Goal: Task Accomplishment & Management: Complete application form

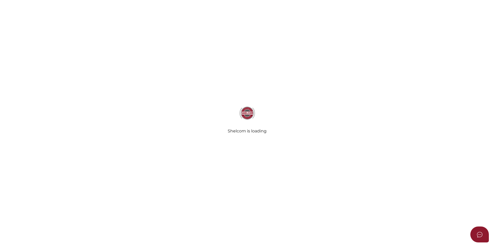
select select
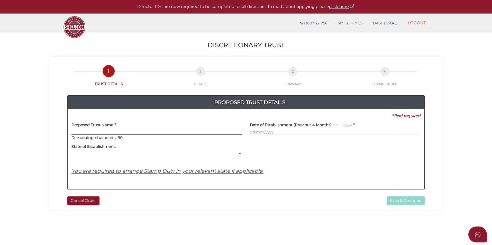
click at [142, 131] on input "text" at bounding box center [157, 132] width 171 height 6
type input "[PERSON_NAME] TRUST"
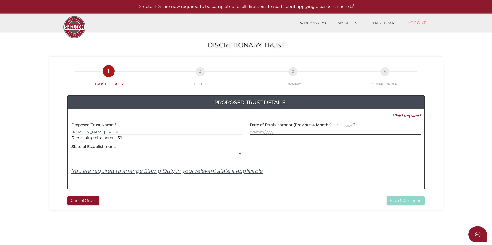
click at [297, 132] on input "text" at bounding box center [335, 132] width 171 height 6
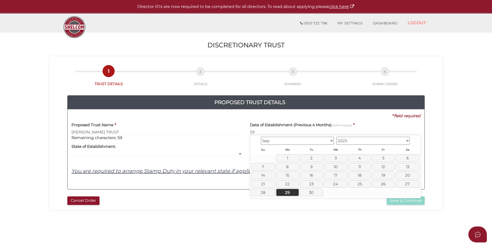
drag, startPoint x: 289, startPoint y: 194, endPoint x: 317, endPoint y: 204, distance: 29.2
click at [289, 194] on link "29" at bounding box center [287, 192] width 23 height 7
type input "29/09/2025"
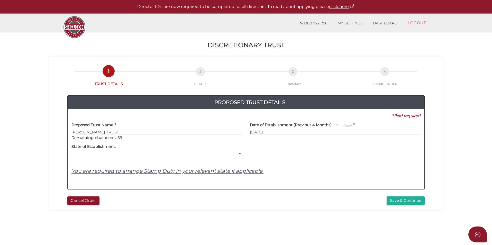
click at [324, 218] on section "Discretionary Trust 75e6c44ec9e5bda5e4ab2398b6277dde 1 TRUST DETAILS 2 DETAILS …" at bounding box center [246, 192] width 492 height 320
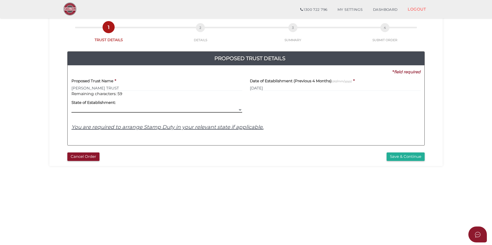
click at [226, 110] on select "VIC ACT NSW NT QLD TAS WA SA" at bounding box center [157, 110] width 171 height 6
select select "VIC"
click at [72, 107] on select "VIC ACT NSW NT QLD TAS WA SA" at bounding box center [157, 110] width 171 height 6
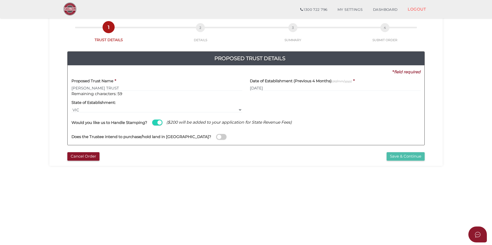
click at [411, 154] on button "Save & Continue" at bounding box center [406, 156] width 38 height 8
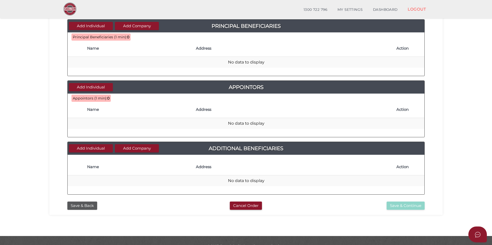
scroll to position [191, 0]
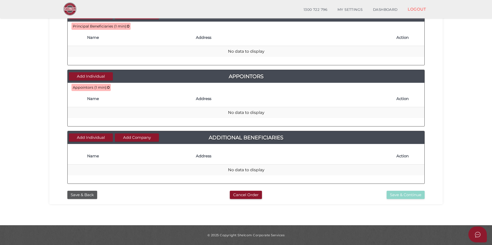
click at [92, 195] on button "Save & Back" at bounding box center [82, 195] width 30 height 8
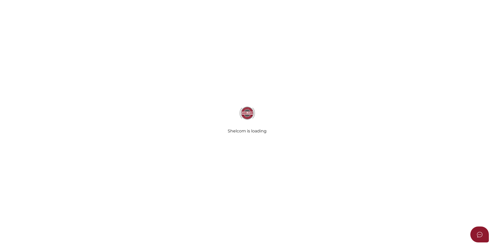
type input "SHEREE SHACKLEY TRUST"
type input "29/09/2025"
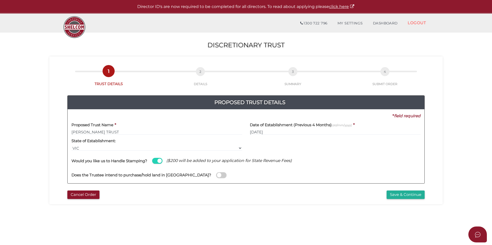
click at [216, 174] on span at bounding box center [221, 175] width 10 height 6
click at [0, 0] on input "checkbox" at bounding box center [0, 0] width 0 height 0
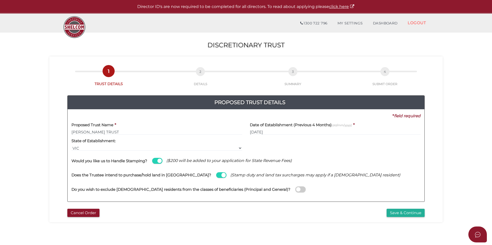
click at [296, 188] on span at bounding box center [301, 190] width 10 height 6
click at [0, 0] on input "checkbox" at bounding box center [0, 0] width 0 height 0
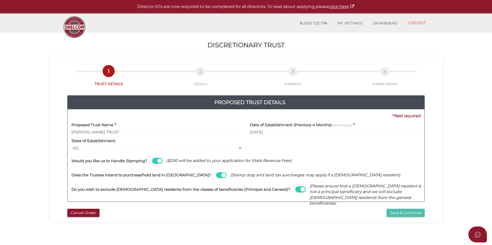
click at [407, 213] on button "Save & Continue" at bounding box center [406, 213] width 38 height 8
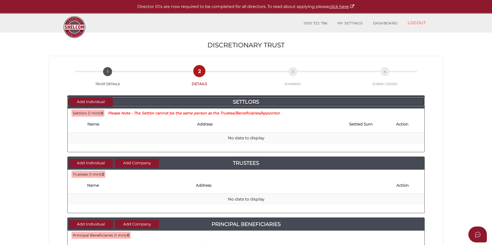
click at [114, 104] on h4 "Settlors" at bounding box center [246, 102] width 357 height 8
click at [101, 103] on button "Add Individual" at bounding box center [91, 102] width 44 height 8
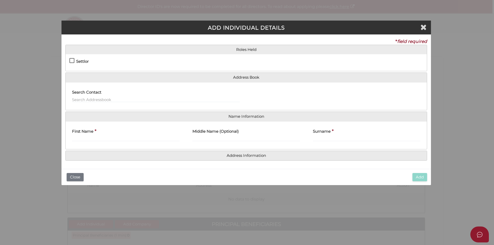
click at [81, 62] on h4 "Settlor" at bounding box center [82, 61] width 13 height 4
checkbox input "true"
type input "10"
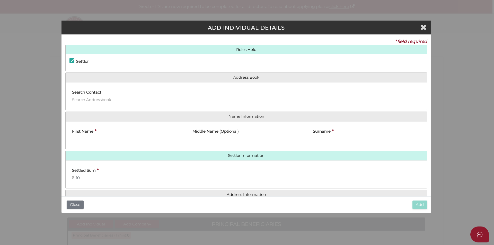
click at [106, 97] on input "text" at bounding box center [156, 100] width 168 height 6
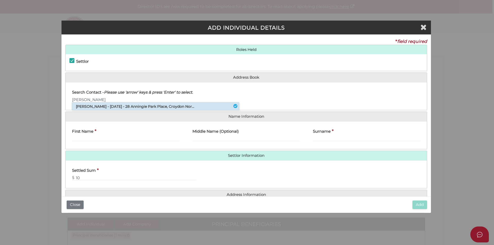
click at [124, 108] on li "Brent Alexander Mccartney - 06/11/2025 - 28 Anningie Park Place, Croydon Nor..." at bounding box center [155, 107] width 167 height 8
type input "Brent"
type input "Alexander"
type input "Mccartney"
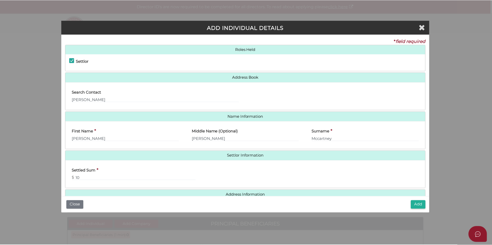
scroll to position [12, 0]
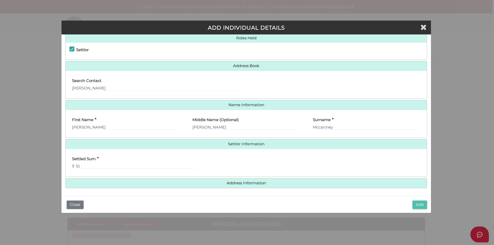
drag, startPoint x: 420, startPoint y: 203, endPoint x: 467, endPoint y: 208, distance: 47.6
click at [420, 203] on button "Add" at bounding box center [419, 205] width 15 height 8
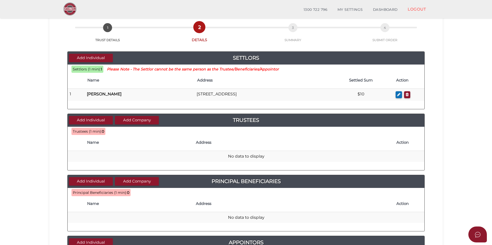
scroll to position [51, 0]
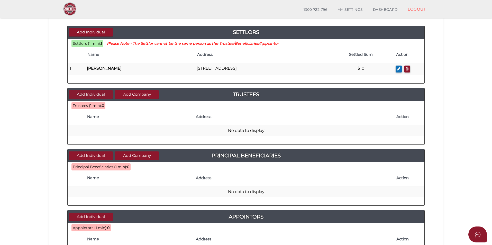
click at [97, 94] on button "Add Individual" at bounding box center [91, 94] width 44 height 8
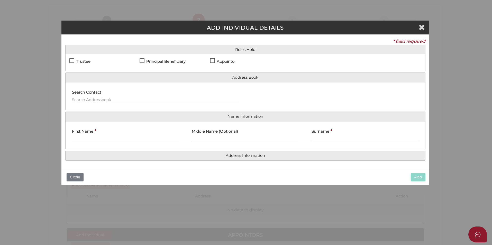
scroll to position [0, 0]
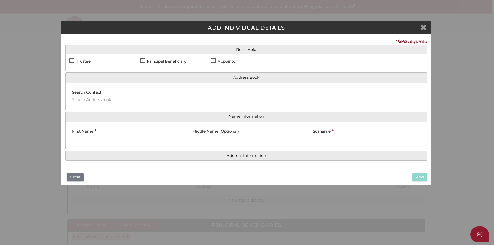
click at [425, 27] on icon "Close" at bounding box center [423, 27] width 6 height 8
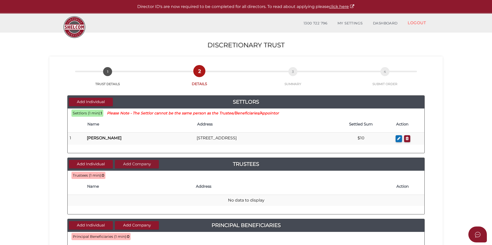
click at [148, 165] on button "Add Company" at bounding box center [137, 164] width 44 height 8
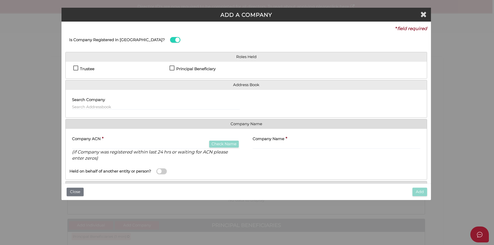
click at [75, 67] on label "Trustee" at bounding box center [83, 70] width 21 height 6
checkbox input "true"
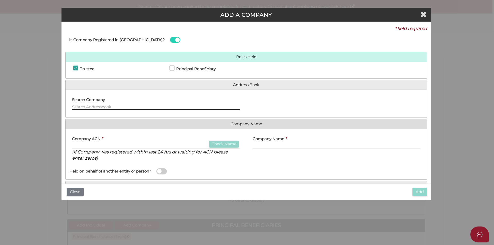
click at [111, 106] on input "text" at bounding box center [156, 107] width 168 height 6
paste input "IDEAL PROPERTY SOLUTIONS PTY LTD"
type input "IDEAL PROPERTY SOLUTIONS PTY LTD"
click at [114, 142] on div "Company ACN * Check Name (if Company was registered within last 24 hrs or waiti…" at bounding box center [156, 147] width 168 height 29
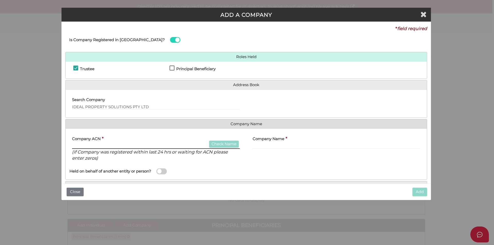
click at [116, 147] on input "text" at bounding box center [156, 146] width 168 height 6
paste input "691381558"
type input "691381558"
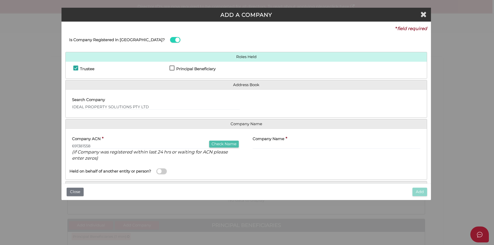
click at [221, 144] on button "Check Name" at bounding box center [224, 144] width 30 height 7
type input "IDEAL PROPERTY SOLUTIONS PTY LTD"
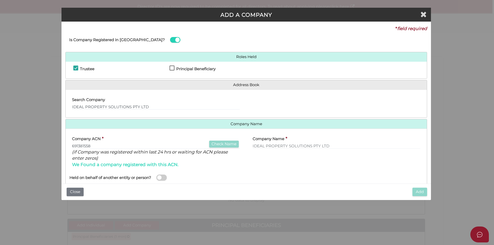
scroll to position [26, 0]
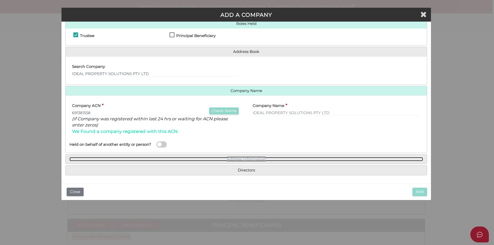
click at [243, 159] on link "Address Information" at bounding box center [245, 159] width 353 height 4
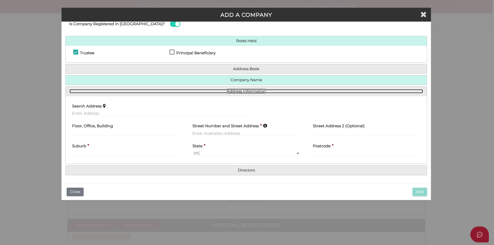
scroll to position [16, 0]
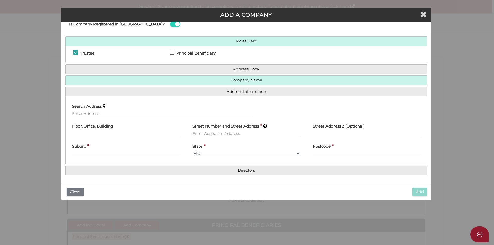
click at [113, 111] on input "text" at bounding box center [162, 114] width 181 height 6
paste input "54/42 WATTLEBIRD STREET, MANGO HILL QLD 4509"
click at [72, 114] on input "54/42 WATTLEBIRD STREET, MANGO HILL QLD 4509" at bounding box center [162, 114] width 181 height 6
click at [88, 114] on input "uNIT 54/42 WATTLEBIRD STREET, MANGO HILL QLD 4509" at bounding box center [162, 114] width 181 height 6
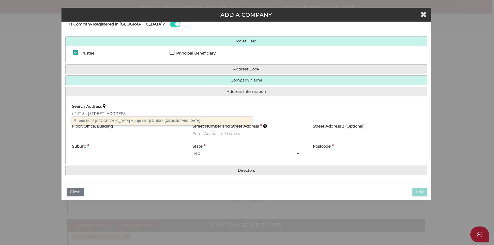
type input "unit 54/42 Wattlebird Street, Mango Hill QLD 4509, Australia"
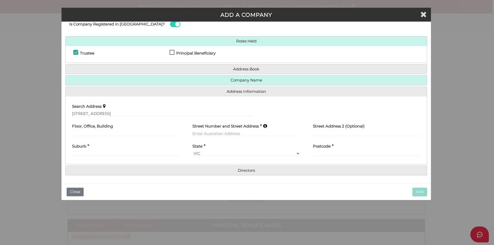
type input "unit 54"
type input "42 Wattlebird Street"
type input "Mango Hill"
select select "QLD"
type input "4509"
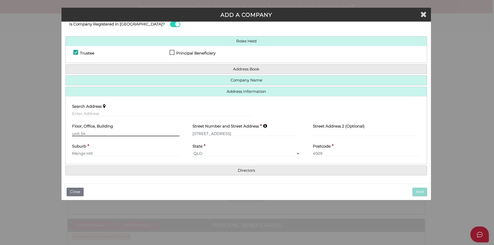
click at [74, 133] on input "unit 54" at bounding box center [126, 134] width 108 height 6
type input "Unit 54"
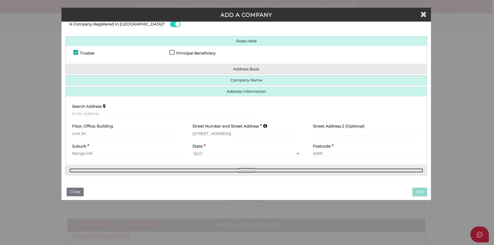
click at [249, 171] on link "Directors" at bounding box center [245, 170] width 353 height 4
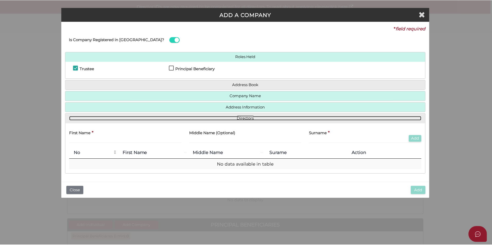
scroll to position [0, 0]
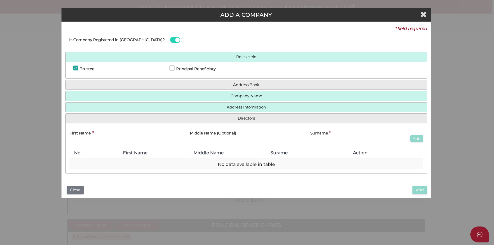
click at [104, 138] on input "text" at bounding box center [125, 141] width 113 height 6
click at [87, 140] on input "Sheree Anne Shackley" at bounding box center [125, 141] width 113 height 6
drag, startPoint x: 96, startPoint y: 141, endPoint x: 118, endPoint y: 141, distance: 22.4
click at [118, 141] on input "Sheree Anne Shackley" at bounding box center [125, 141] width 113 height 6
type input "[PERSON_NAME]"
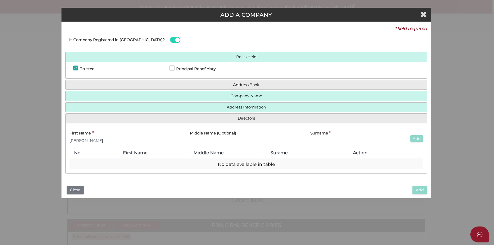
click at [211, 138] on input "text" at bounding box center [246, 141] width 113 height 6
paste input "Anne Shackley"
drag, startPoint x: 202, startPoint y: 140, endPoint x: 244, endPoint y: 141, distance: 41.9
click at [244, 141] on input "Anne Shackley" at bounding box center [246, 141] width 113 height 6
type input "[PERSON_NAME]"
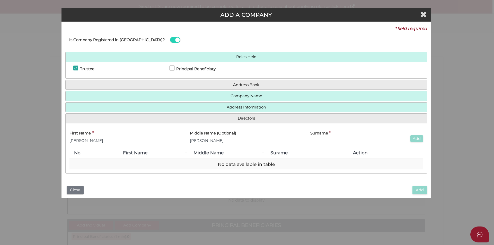
click at [345, 142] on input "text" at bounding box center [366, 141] width 113 height 6
paste input "[PERSON_NAME]"
type input "[PERSON_NAME]"
drag, startPoint x: 418, startPoint y: 138, endPoint x: 422, endPoint y: 137, distance: 4.4
click at [418, 138] on button "Add" at bounding box center [416, 138] width 13 height 7
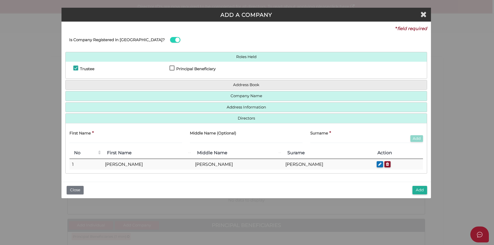
click at [428, 191] on div "Add Close" at bounding box center [245, 190] width 369 height 16
click at [424, 190] on button "Add" at bounding box center [419, 190] width 15 height 8
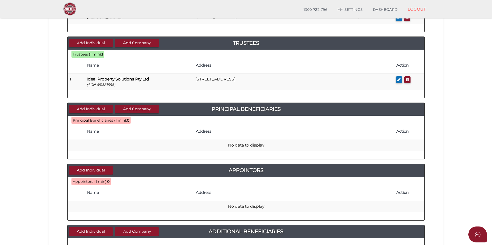
scroll to position [154, 0]
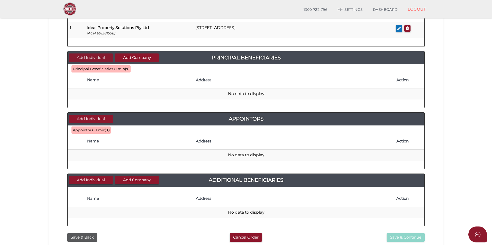
click at [98, 57] on button "Add Individual" at bounding box center [91, 58] width 44 height 8
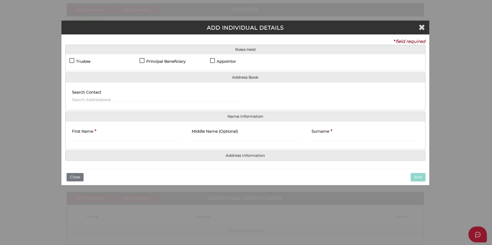
scroll to position [0, 0]
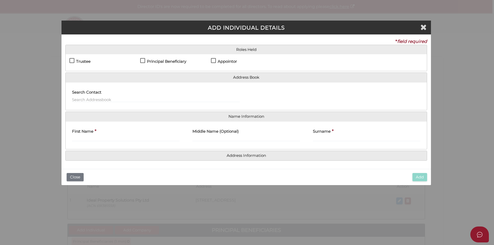
click at [150, 60] on h4 "Principal Beneficiary" at bounding box center [166, 61] width 39 height 4
checkbox input "true"
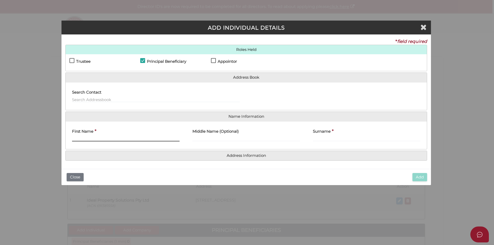
click at [110, 138] on input "First Name" at bounding box center [126, 139] width 108 height 6
type input "Sheree"
type input "Anne"
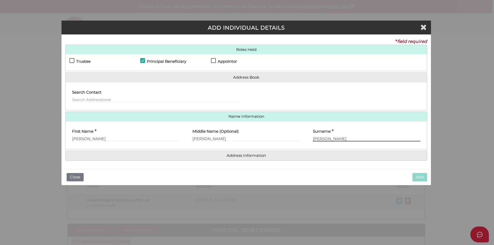
type input "Shackley"
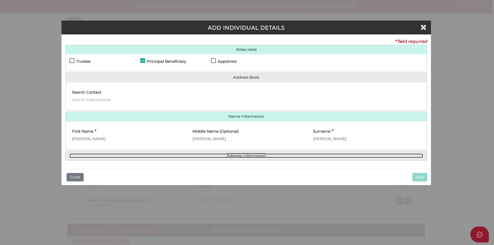
click at [230, 157] on link "Address Information" at bounding box center [245, 156] width 353 height 4
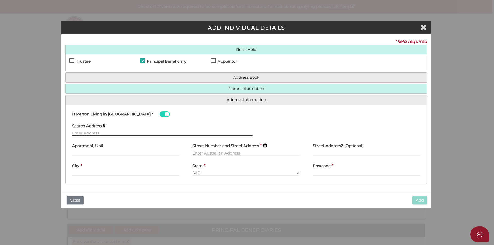
click at [112, 131] on input "text" at bounding box center [162, 133] width 181 height 6
paste input "54/42 WATTLEBIRD STREET, MANGO HILL QLD 4509"
click at [72, 134] on input "54/42 WATTLEBIRD STREET, MANGO HILL QLD 4509" at bounding box center [162, 133] width 181 height 6
click at [87, 133] on input "Unit 54/42 WATTLEBIRD STREET, MANGO HILL QLD 4509" at bounding box center [162, 133] width 181 height 6
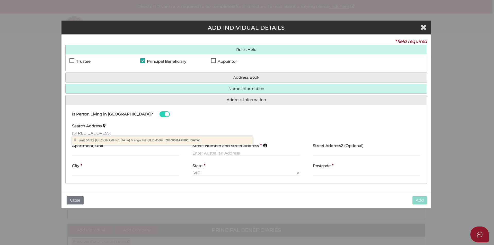
type input "unit 54/42 Wattlebird Street, Mango Hill QLD 4509, Australia"
type input "unit 54"
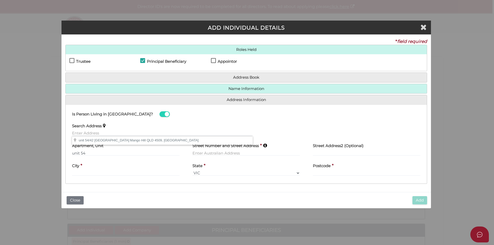
type input "42 Wattlebird Street"
type input "Mango Hill"
select select "QLD"
type input "4509"
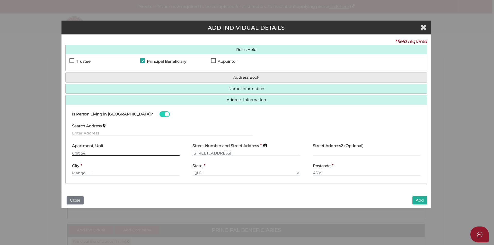
click at [77, 153] on input "unit 54" at bounding box center [126, 153] width 108 height 6
click at [75, 152] on input "unit 54" at bounding box center [126, 153] width 108 height 6
type input "Unit 54"
click at [416, 198] on button "Add" at bounding box center [419, 200] width 15 height 8
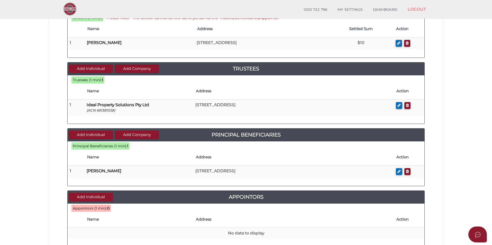
scroll to position [154, 0]
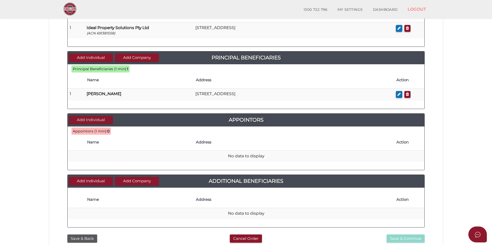
click at [91, 122] on button "Add Individual" at bounding box center [91, 120] width 44 height 8
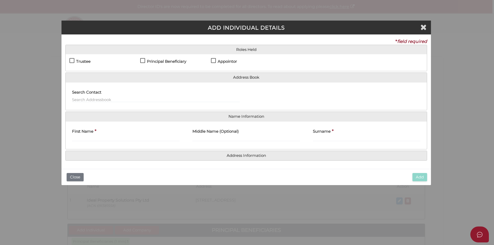
click at [214, 60] on label "Appointor" at bounding box center [224, 62] width 26 height 6
checkbox input "true"
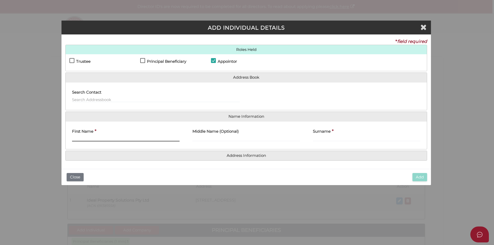
click at [101, 138] on input "First Name" at bounding box center [126, 139] width 108 height 6
type input "[PERSON_NAME]"
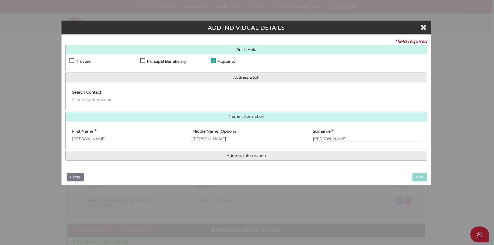
type input "[PERSON_NAME]"
click at [223, 158] on h4 "Address Information" at bounding box center [246, 156] width 361 height 10
click at [254, 152] on h4 "Address Information" at bounding box center [246, 156] width 361 height 10
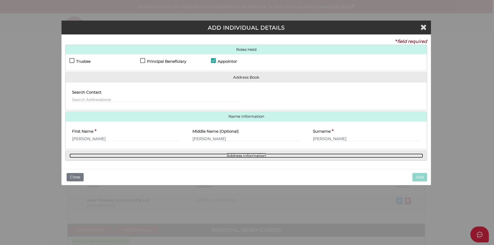
click at [256, 156] on link "Address Information" at bounding box center [245, 156] width 353 height 4
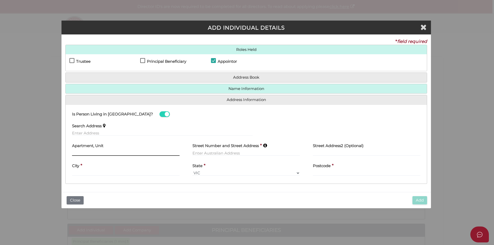
click at [110, 152] on input "text" at bounding box center [126, 153] width 108 height 6
paste input "[STREET_ADDRESS]"
click at [85, 152] on input "[STREET_ADDRESS]" at bounding box center [126, 153] width 108 height 6
click at [79, 153] on input "[STREET_ADDRESS]" at bounding box center [126, 153] width 108 height 6
click at [85, 153] on input "Unit5442 [STREET_ADDRESS]" at bounding box center [126, 153] width 108 height 6
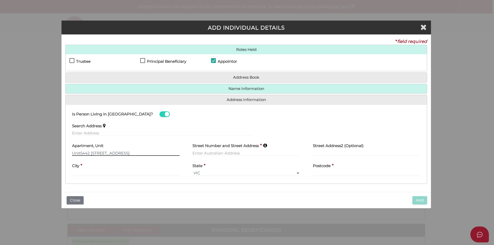
type input "[STREET_ADDRESS]"
click at [102, 133] on input "text" at bounding box center [162, 133] width 181 height 6
paste input "Unit54 42 WATTLEBIRD STREET, MANGO HILL QLD 4509"
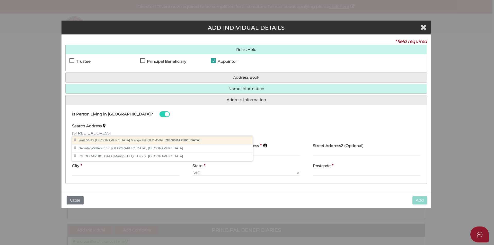
type input "unit 54/42 Wattlebird Street, Mango Hill QLD 4509, Australia"
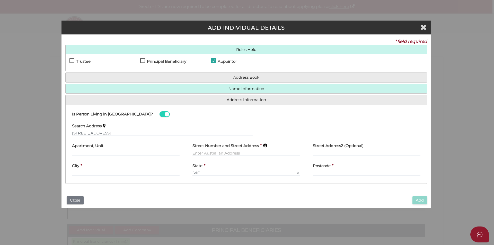
type input "unit 54"
type input "42 Wattlebird Street"
type input "Mango Hill"
select select "QLD"
type input "4509"
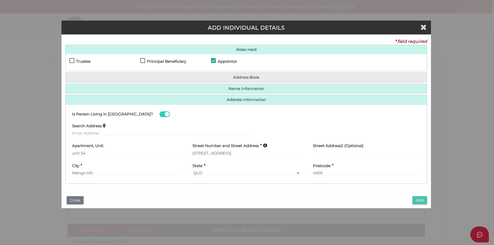
click at [420, 200] on button "Add" at bounding box center [419, 200] width 15 height 8
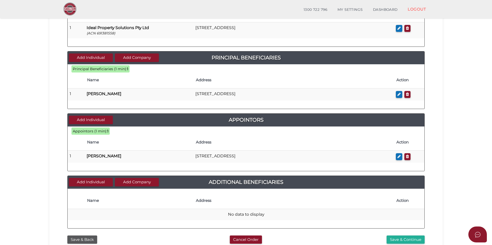
scroll to position [199, 0]
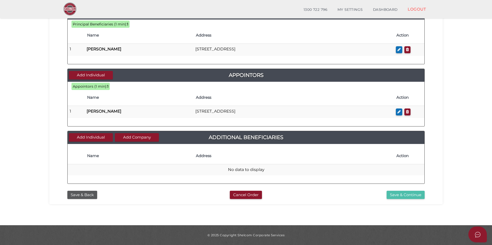
click at [412, 197] on button "Save & Continue" at bounding box center [406, 195] width 38 height 8
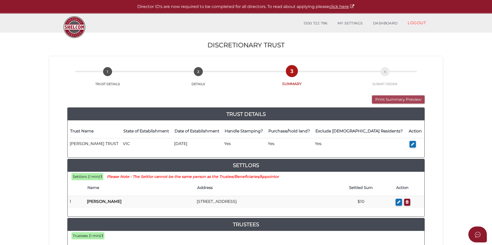
click at [406, 103] on button "Print Summary Preview" at bounding box center [398, 99] width 53 height 8
